Goal: Transaction & Acquisition: Purchase product/service

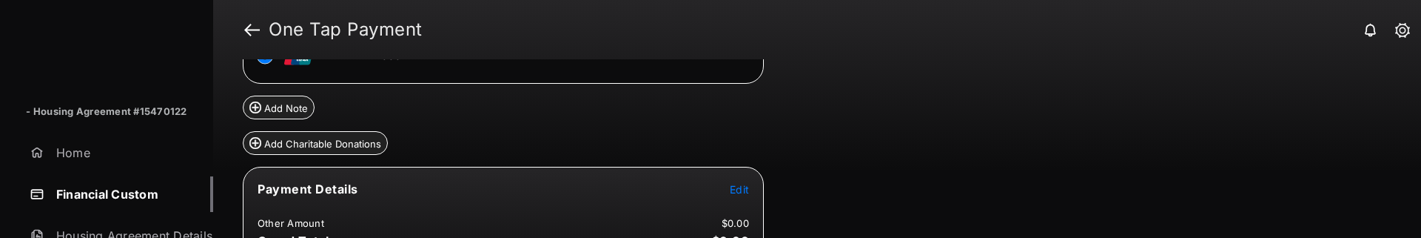
scroll to position [164, 0]
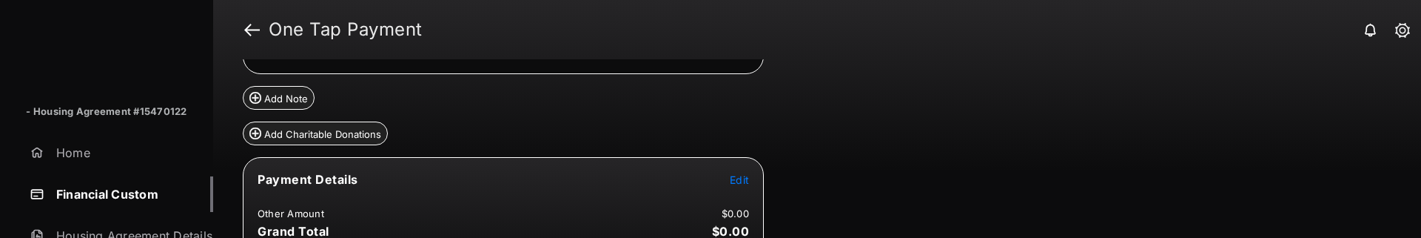
click at [734, 180] on span "Edit" at bounding box center [739, 179] width 19 height 13
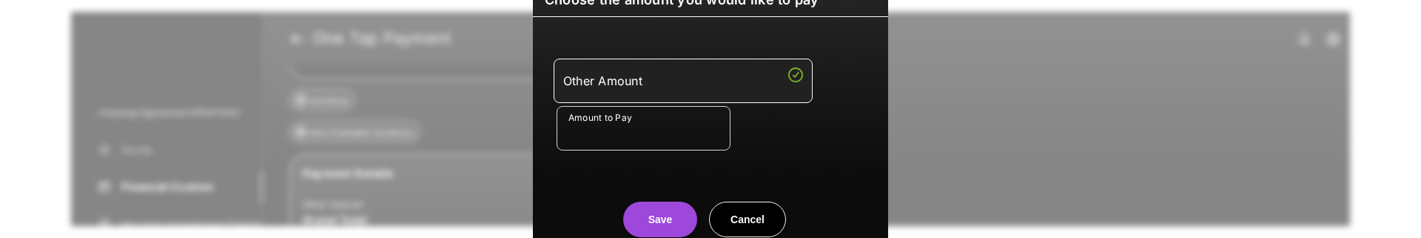
click at [652, 137] on input "Amount to Pay" at bounding box center [644, 128] width 174 height 44
type input "**"
click at [604, 178] on div "Save Cancel" at bounding box center [710, 204] width 355 height 65
click at [645, 216] on button "Save" at bounding box center [660, 219] width 74 height 36
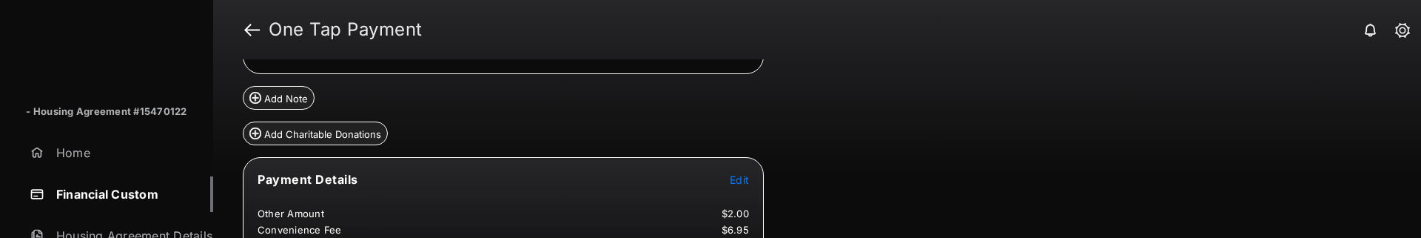
scroll to position [285, 0]
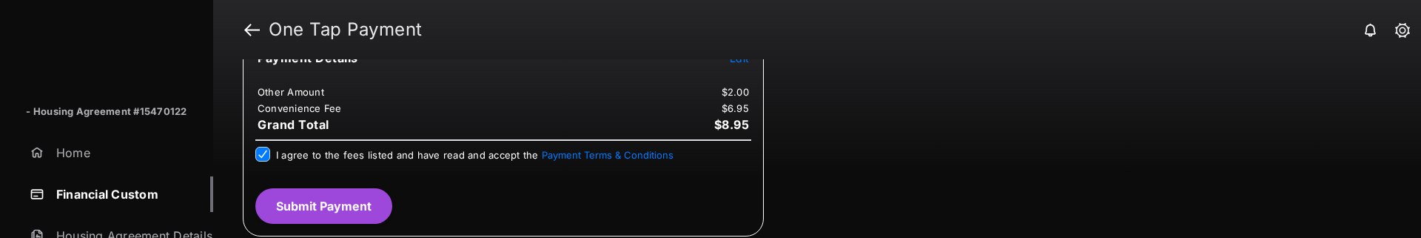
click at [324, 202] on button "Submit Payment" at bounding box center [323, 206] width 137 height 36
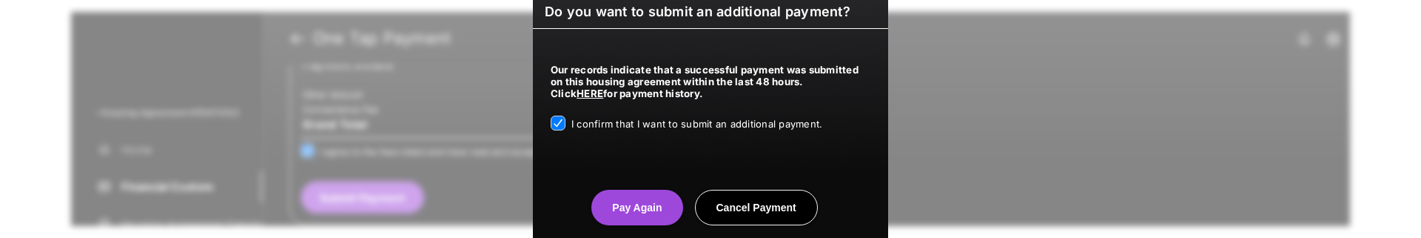
click at [633, 187] on center "Pay Again Cancel Payment" at bounding box center [711, 201] width 320 height 47
click at [632, 198] on button "Pay Again" at bounding box center [636, 208] width 91 height 36
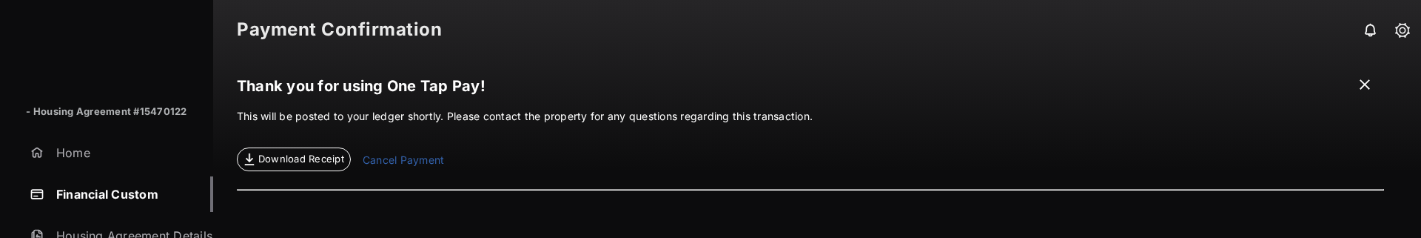
click at [121, 199] on link "Financial Custom" at bounding box center [119, 194] width 190 height 36
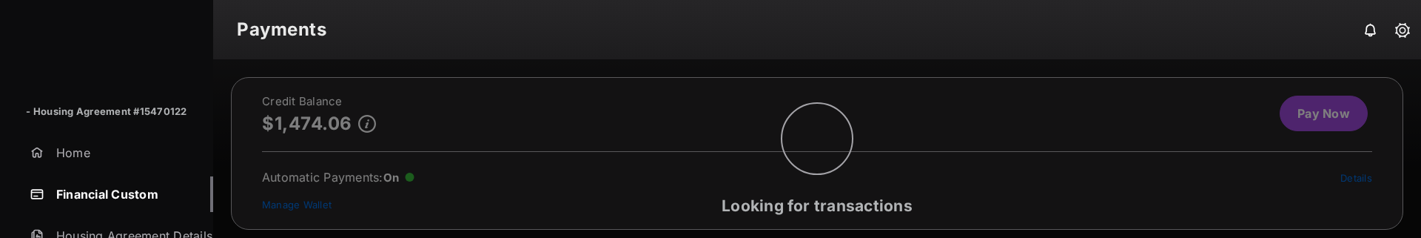
click at [1307, 116] on div "Looking for transactions" at bounding box center [817, 148] width 1208 height 178
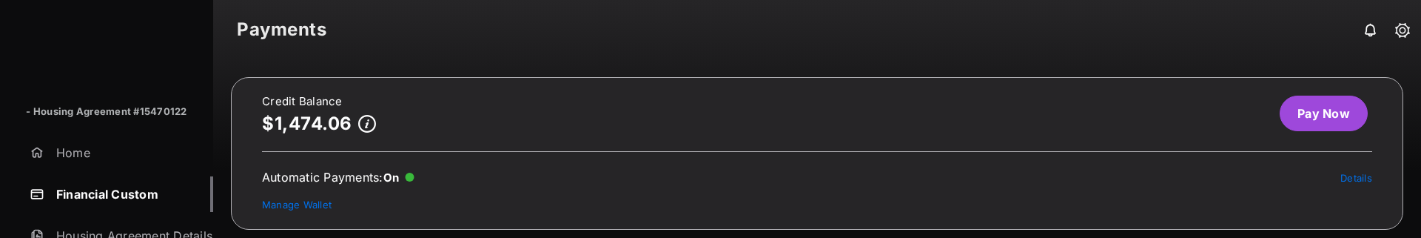
click at [1307, 116] on div "Credit Balance $1,474.06 Pay Now Automatic Payments : On Details Manage Wallet …" at bounding box center [817, 148] width 1208 height 178
click at [1290, 110] on link "Pay Now" at bounding box center [1324, 113] width 88 height 36
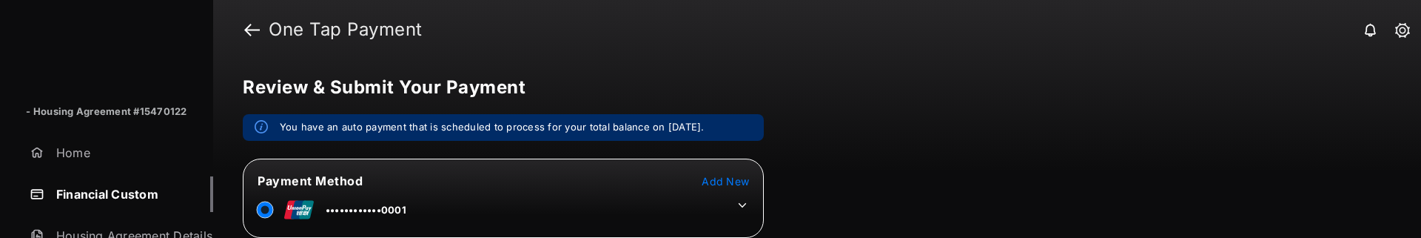
scroll to position [250, 0]
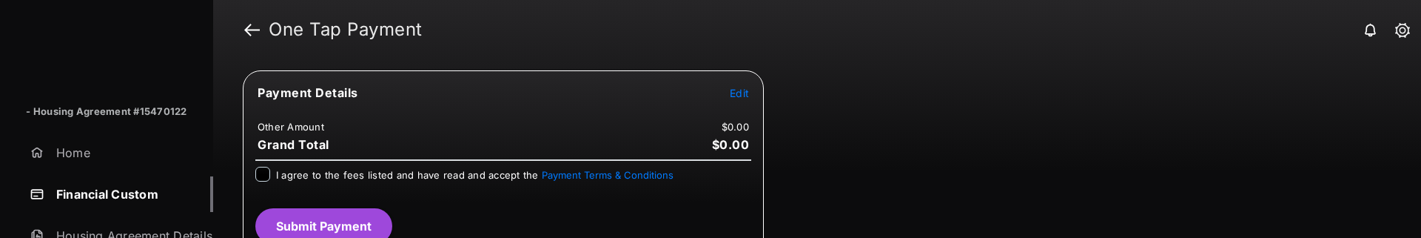
click at [754, 95] on tr "Payment Details Edit" at bounding box center [503, 101] width 517 height 34
click at [744, 96] on span "Edit" at bounding box center [739, 93] width 19 height 13
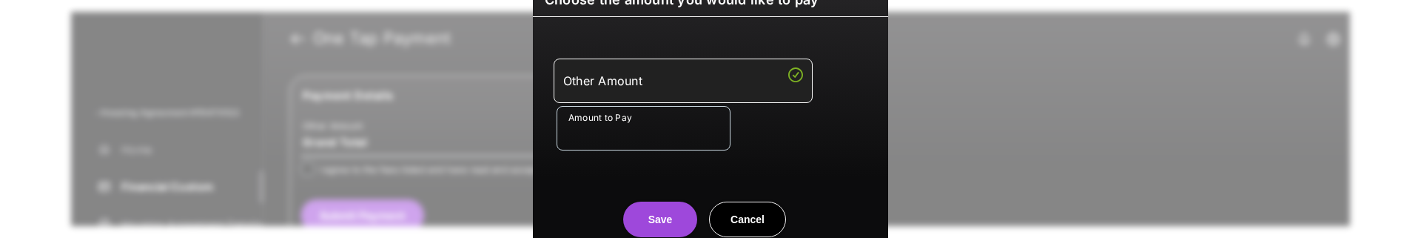
click at [660, 134] on input "Amount to Pay" at bounding box center [644, 128] width 174 height 44
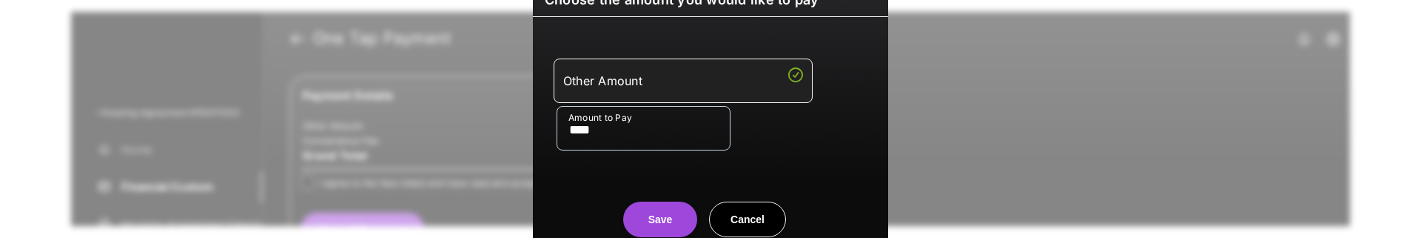
type input "****"
click at [543, 182] on div "Save Cancel" at bounding box center [710, 204] width 355 height 65
click at [649, 205] on button "Save" at bounding box center [660, 219] width 74 height 36
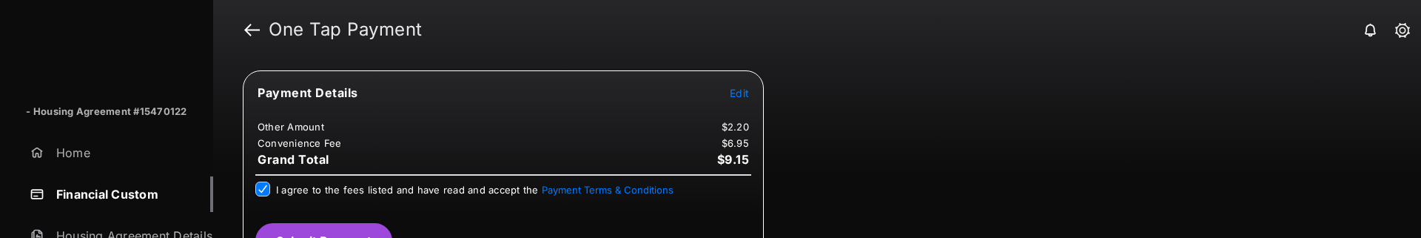
scroll to position [285, 0]
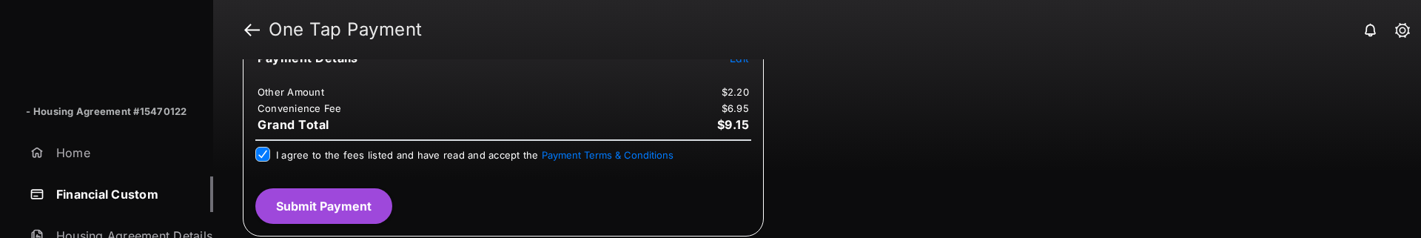
click at [318, 198] on button "Submit Payment" at bounding box center [323, 206] width 137 height 36
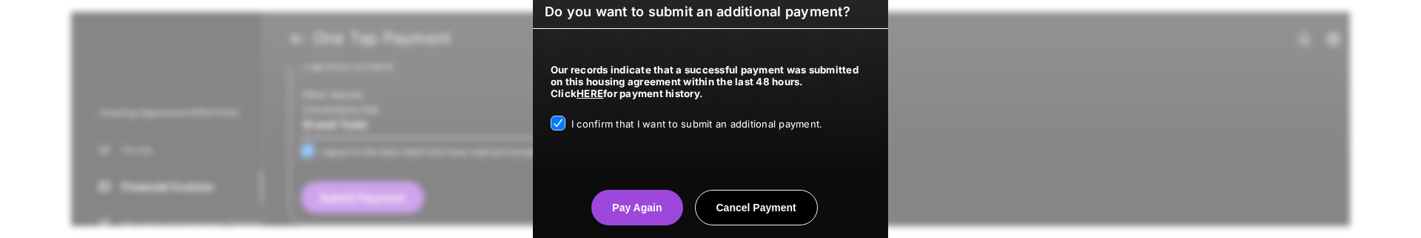
click at [617, 195] on button "Pay Again" at bounding box center [636, 208] width 91 height 36
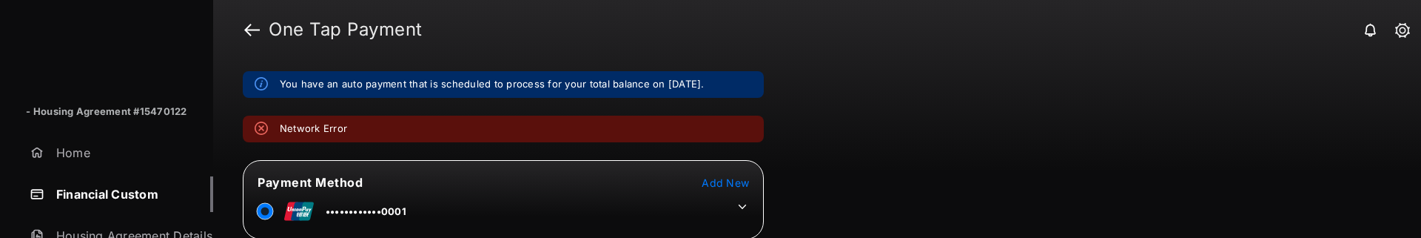
scroll to position [329, 0]
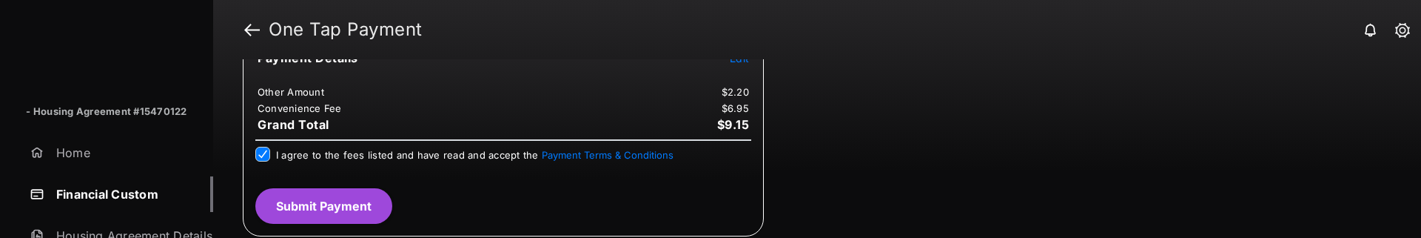
click at [341, 201] on button "Submit Payment" at bounding box center [323, 206] width 137 height 36
